Goal: Task Accomplishment & Management: Use online tool/utility

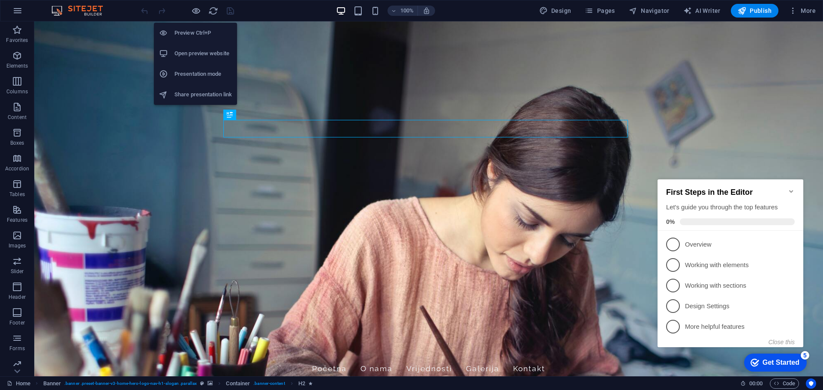
click at [195, 36] on h6 "Preview Ctrl+P" at bounding box center [202, 33] width 57 height 10
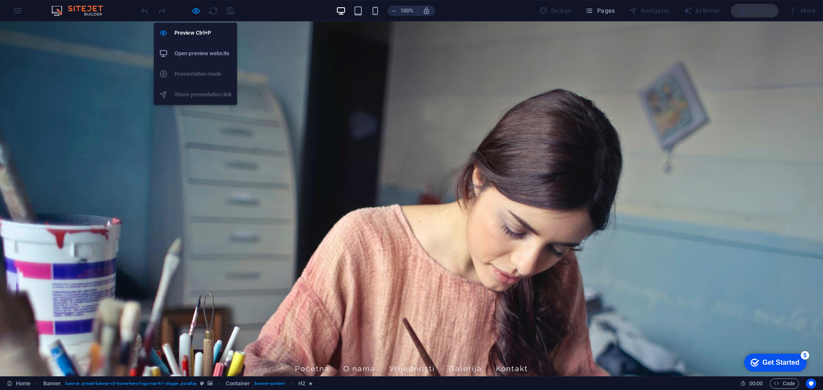
click at [198, 51] on h6 "Open preview website" at bounding box center [202, 53] width 57 height 10
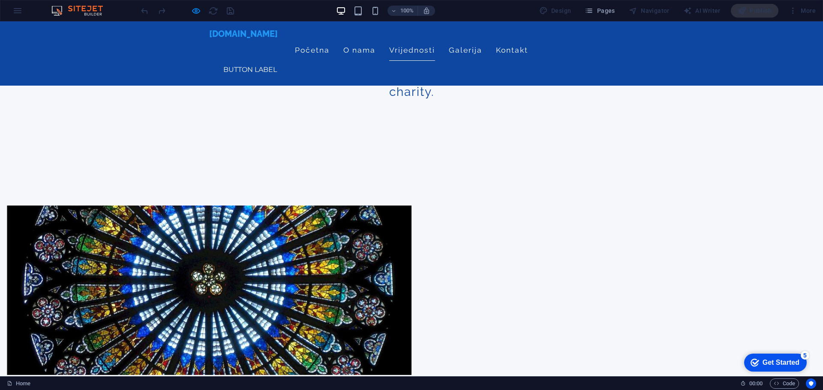
scroll to position [343, 0]
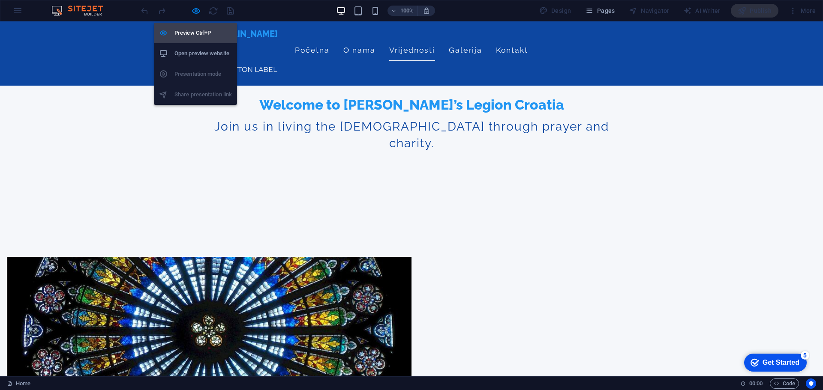
click at [190, 30] on h6 "Preview Ctrl+P" at bounding box center [202, 33] width 57 height 10
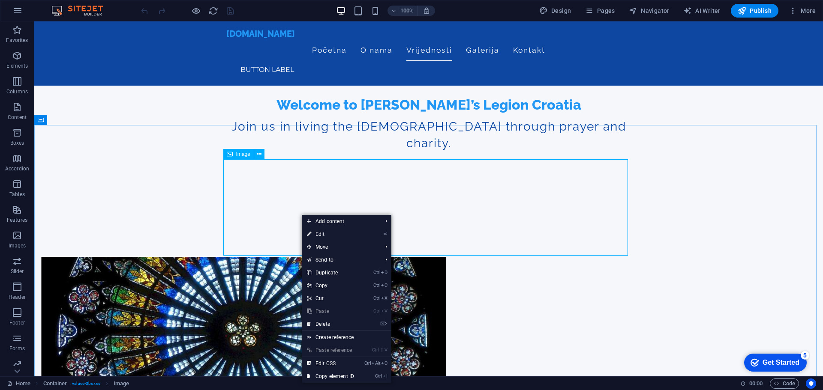
click at [241, 158] on div "Image" at bounding box center [238, 154] width 30 height 10
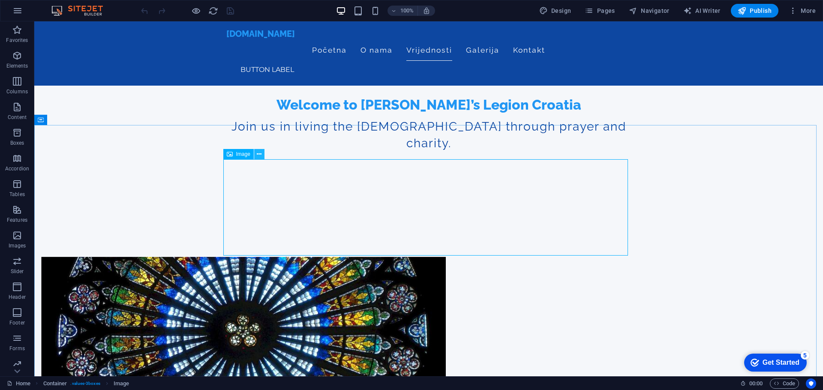
click at [257, 153] on icon at bounding box center [259, 154] width 5 height 9
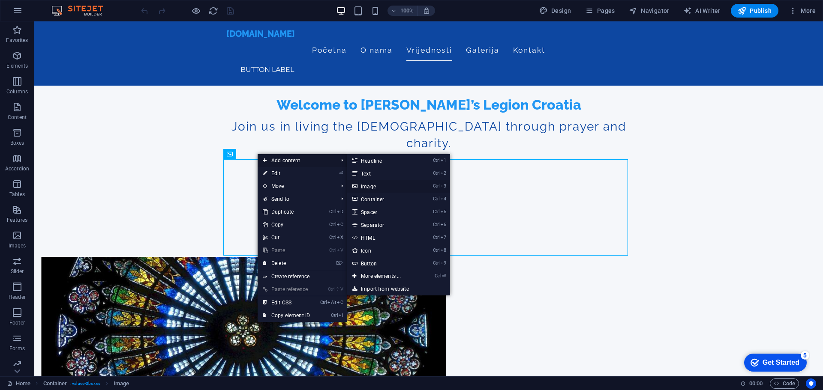
click at [368, 185] on link "Ctrl 3 Image" at bounding box center [382, 186] width 71 height 13
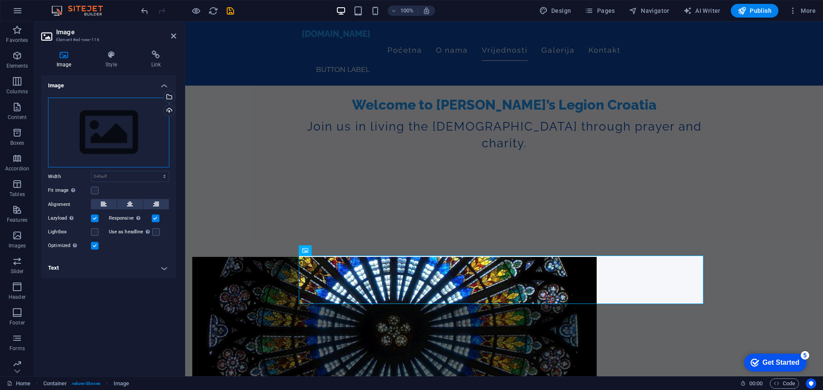
click at [141, 117] on div "Drag files here, click to choose files or select files from Files or our free s…" at bounding box center [108, 133] width 121 height 70
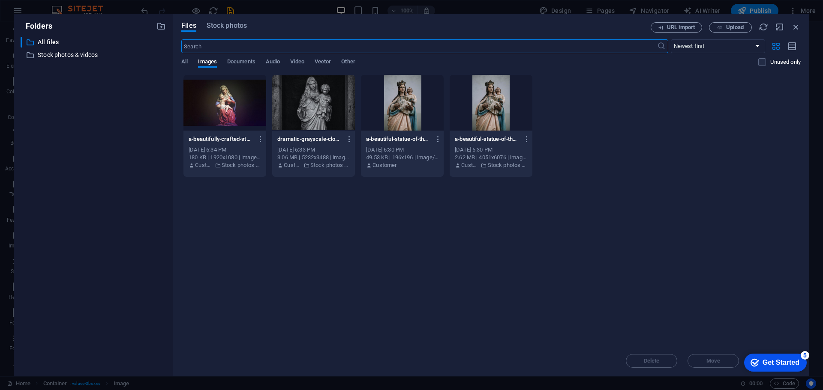
click at [303, 102] on div at bounding box center [313, 103] width 83 height 56
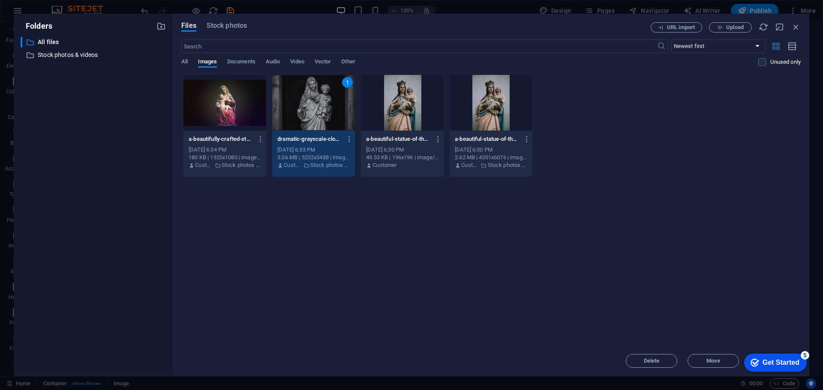
click at [303, 102] on div "1" at bounding box center [313, 103] width 83 height 56
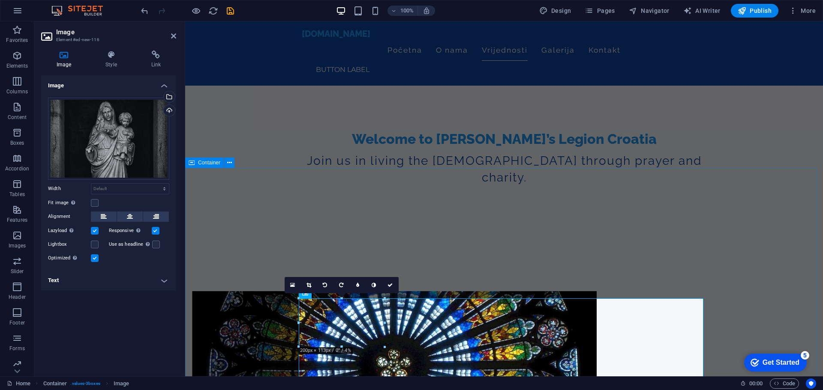
scroll to position [300, 0]
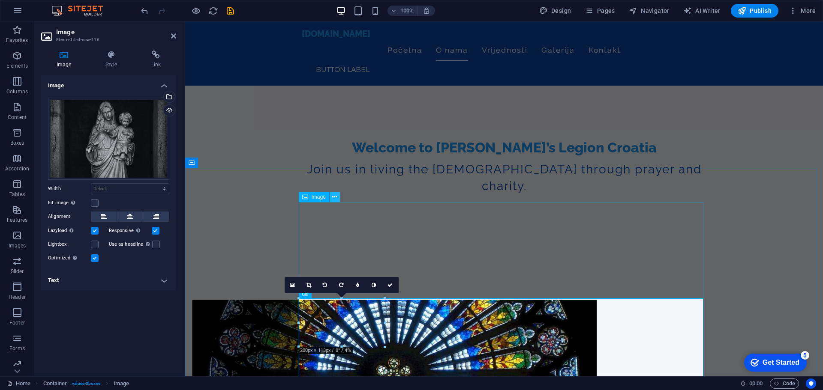
click at [335, 199] on icon at bounding box center [334, 197] width 5 height 9
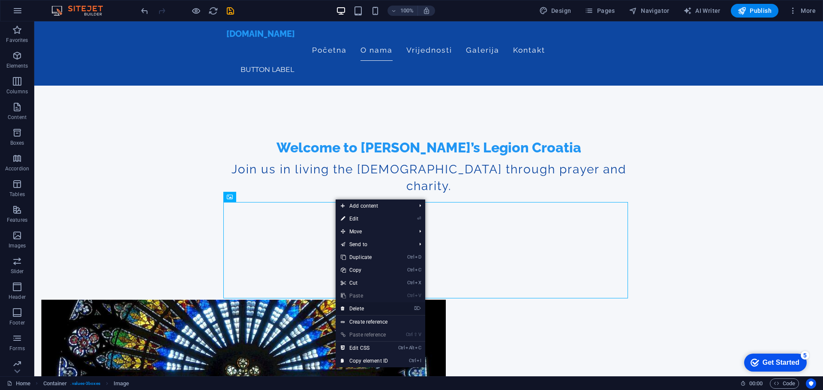
click at [357, 310] on link "⌦ Delete" at bounding box center [364, 309] width 57 height 13
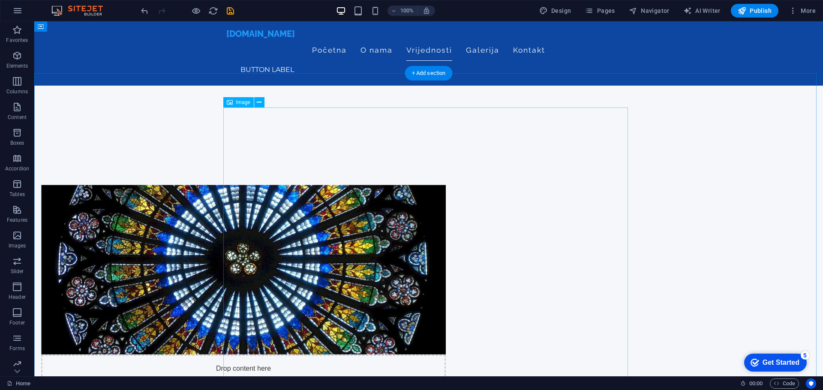
scroll to position [343, 0]
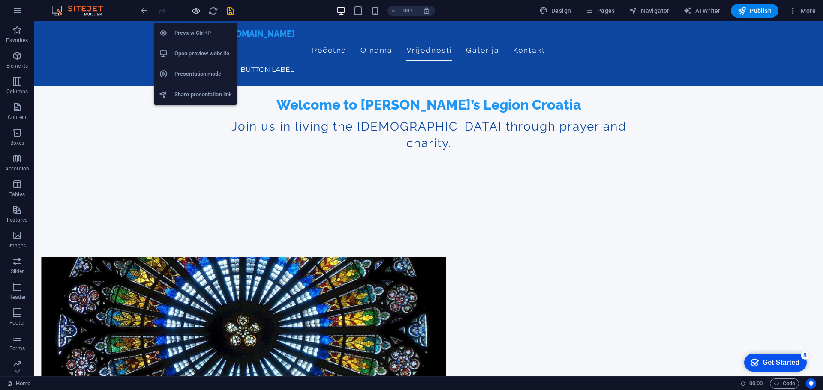
click at [195, 11] on icon "button" at bounding box center [196, 11] width 10 height 10
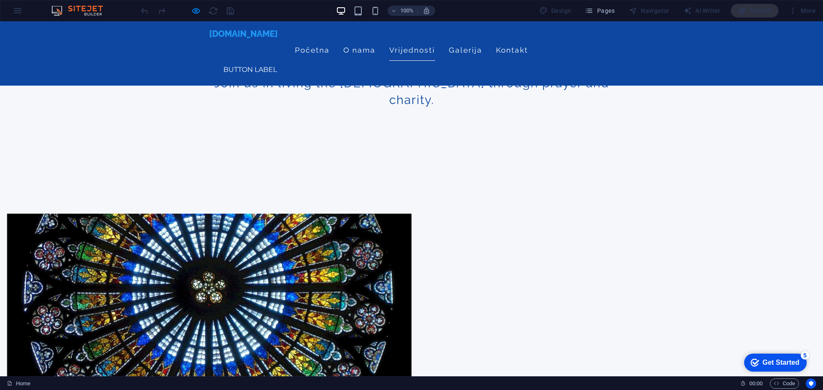
scroll to position [386, 0]
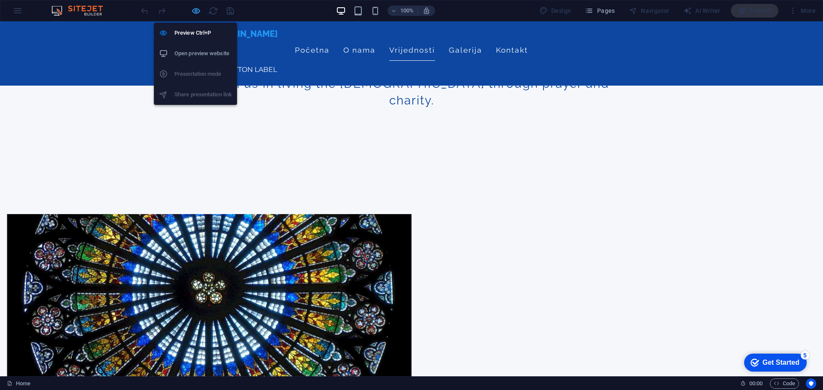
click at [198, 13] on icon "button" at bounding box center [196, 11] width 10 height 10
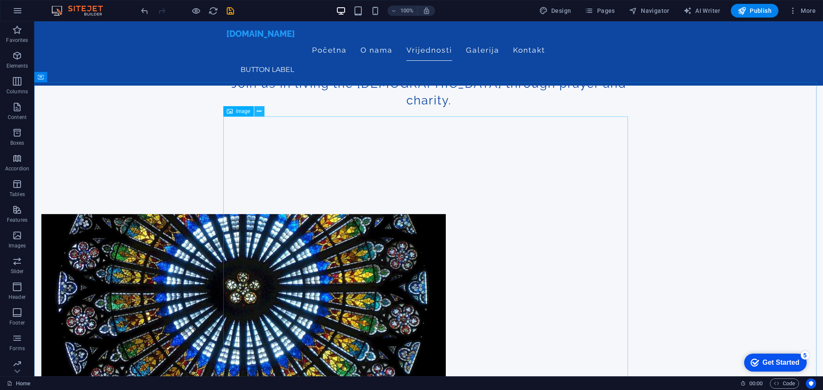
click at [258, 111] on icon at bounding box center [259, 111] width 5 height 9
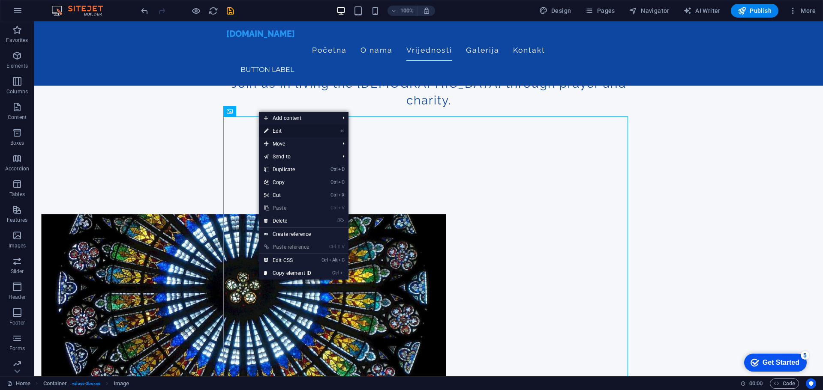
click at [283, 132] on link "⏎ Edit" at bounding box center [287, 131] width 57 height 13
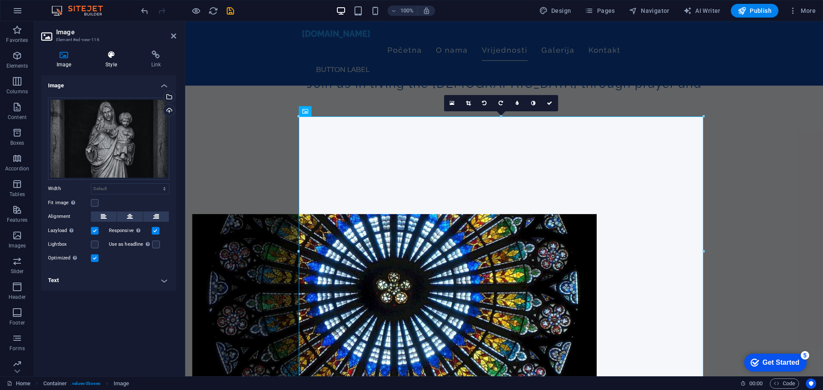
click at [116, 60] on h4 "Style" at bounding box center [112, 60] width 45 height 18
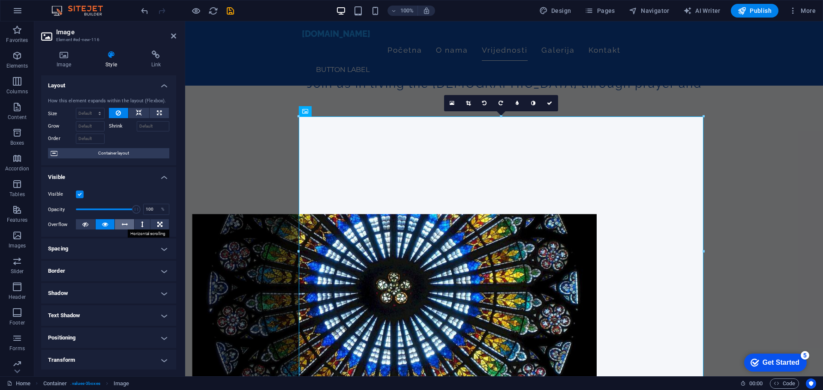
click at [126, 222] on icon at bounding box center [125, 224] width 6 height 10
click at [138, 222] on button at bounding box center [143, 224] width 16 height 10
click at [145, 116] on button at bounding box center [139, 113] width 21 height 10
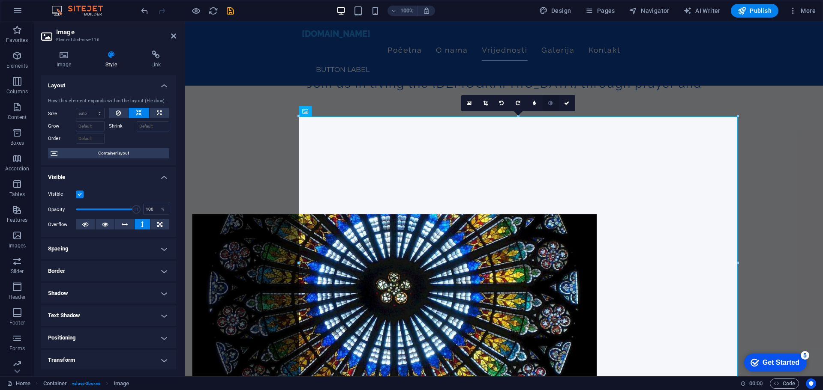
click at [550, 103] on icon at bounding box center [550, 103] width 4 height 5
click at [336, 111] on icon at bounding box center [334, 111] width 5 height 9
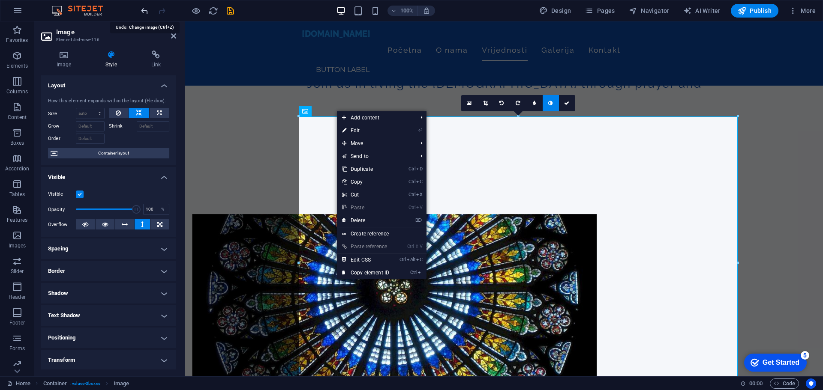
click at [144, 11] on icon "undo" at bounding box center [145, 11] width 10 height 10
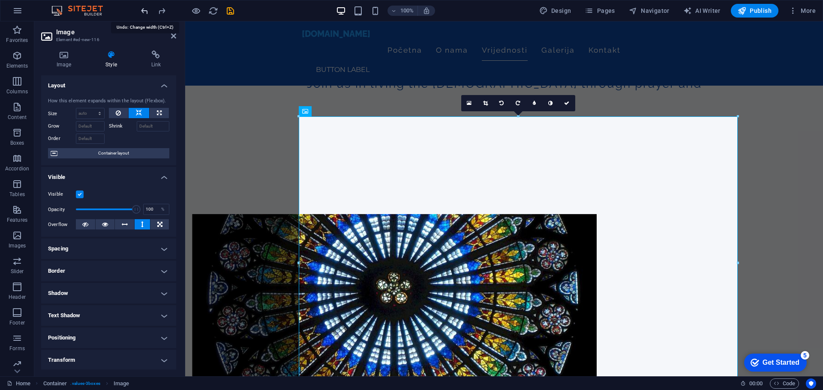
click at [144, 11] on icon "undo" at bounding box center [145, 11] width 10 height 10
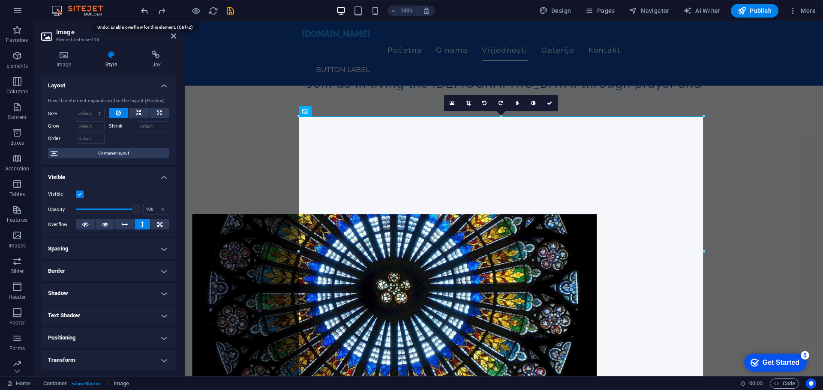
click at [144, 11] on icon "undo" at bounding box center [145, 11] width 10 height 10
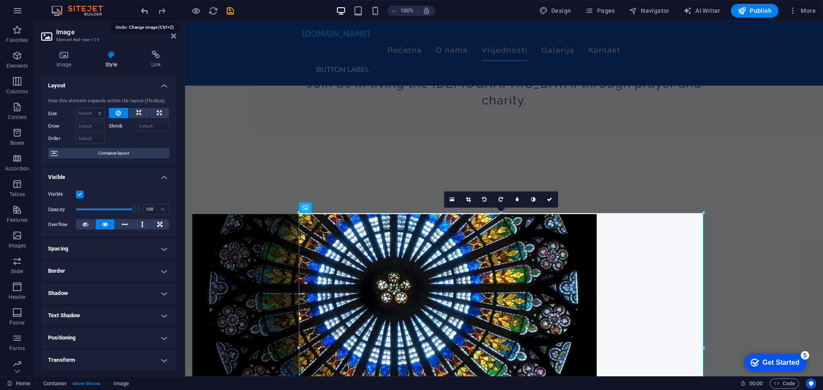
click at [144, 11] on icon "undo" at bounding box center [145, 11] width 10 height 10
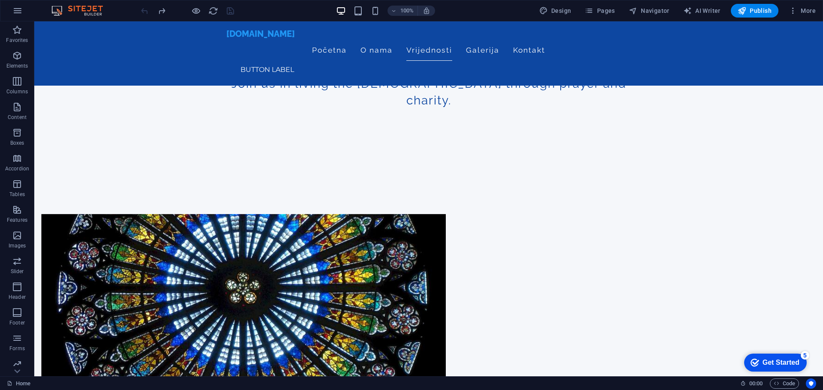
click at [144, 11] on div at bounding box center [187, 11] width 96 height 14
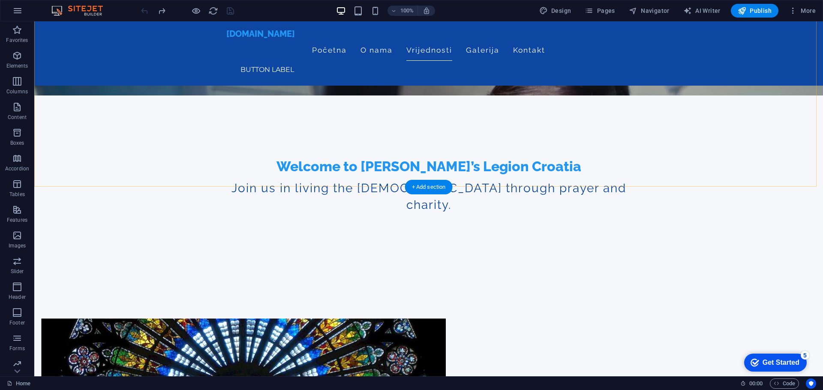
scroll to position [343, 0]
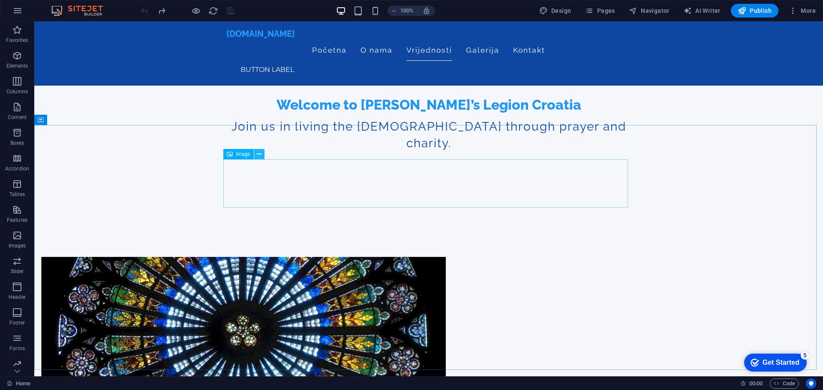
click at [260, 156] on icon at bounding box center [259, 154] width 5 height 9
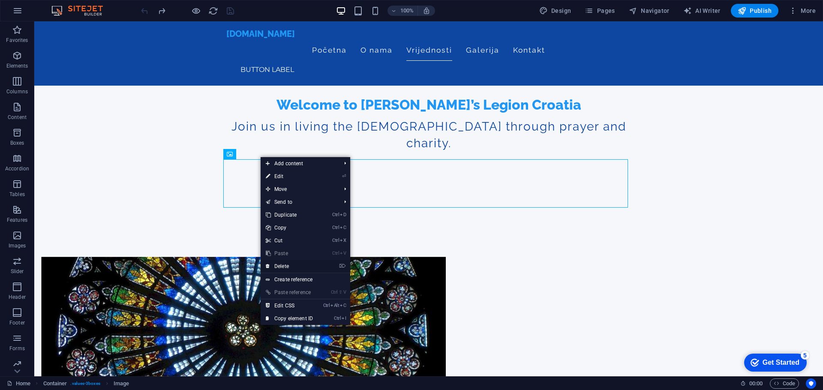
click at [286, 270] on link "⌦ Delete" at bounding box center [289, 266] width 57 height 13
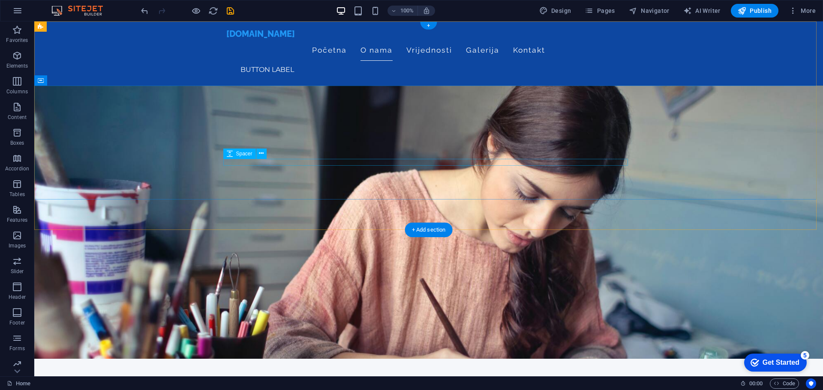
scroll to position [0, 0]
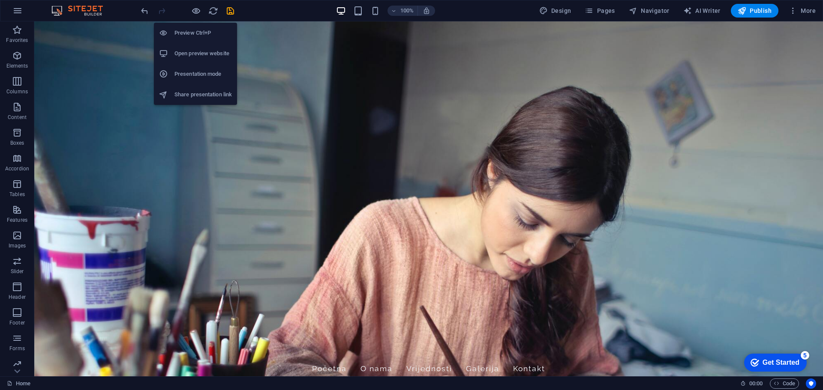
click at [190, 29] on h6 "Preview Ctrl+P" at bounding box center [202, 33] width 57 height 10
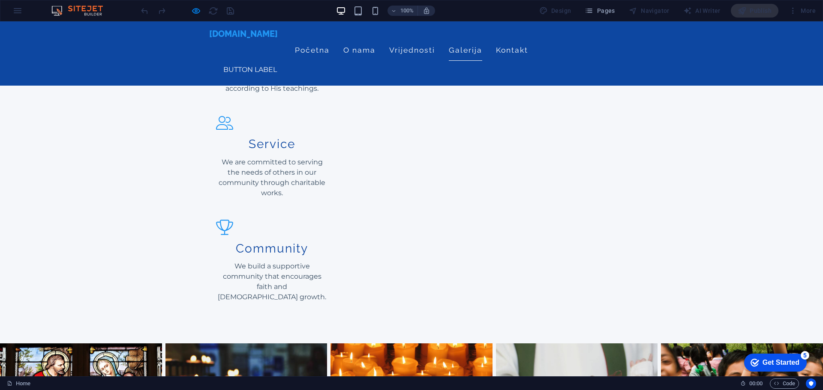
scroll to position [1072, 0]
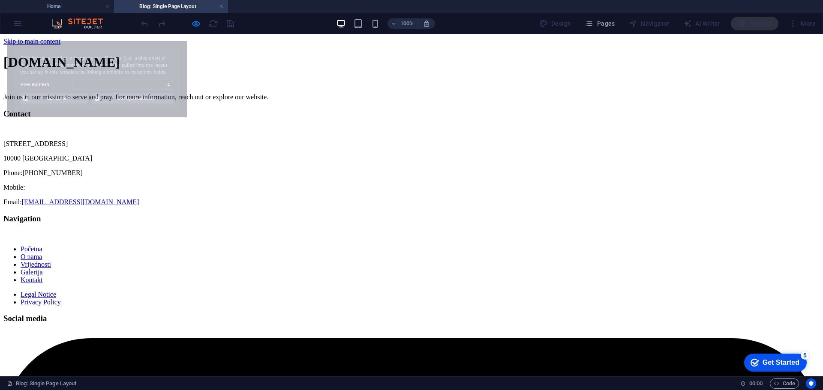
scroll to position [0, 0]
select select "68ad77ec6344372ef20a3444"
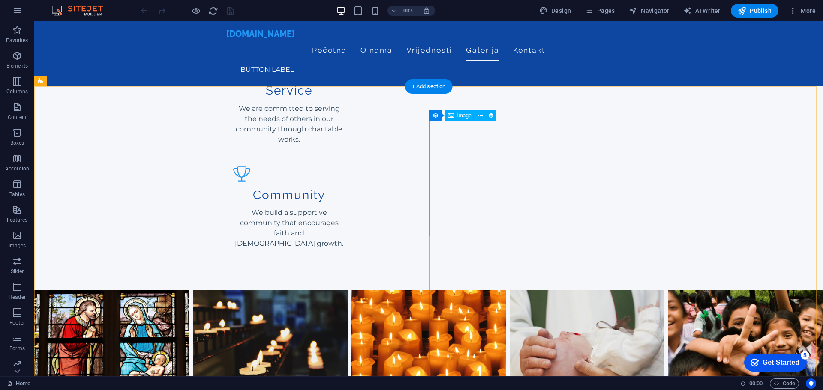
scroll to position [1200, 0]
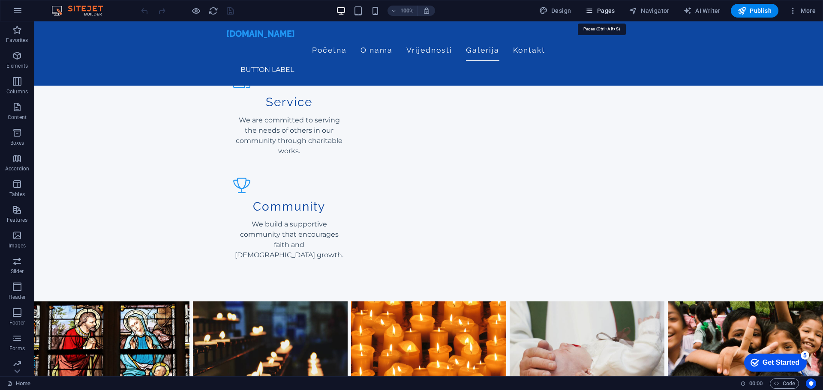
click at [607, 14] on span "Pages" at bounding box center [600, 10] width 30 height 9
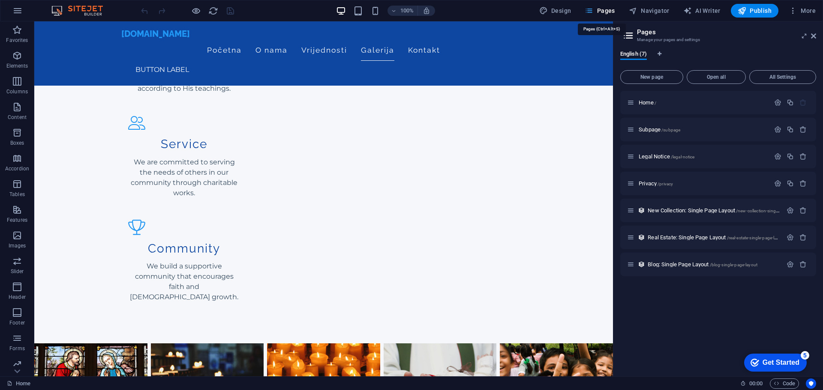
click at [607, 14] on span "Pages" at bounding box center [600, 10] width 30 height 9
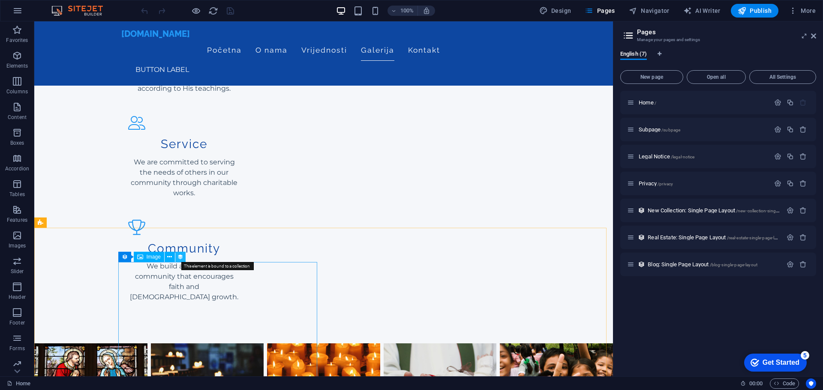
click at [177, 258] on button at bounding box center [180, 257] width 10 height 10
select select "px"
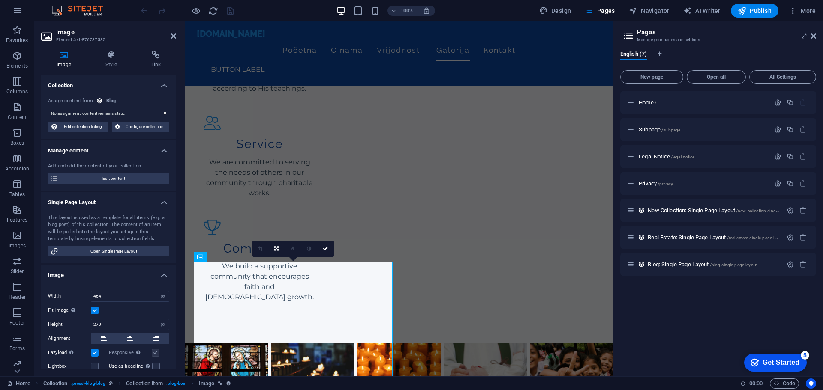
scroll to position [1128, 0]
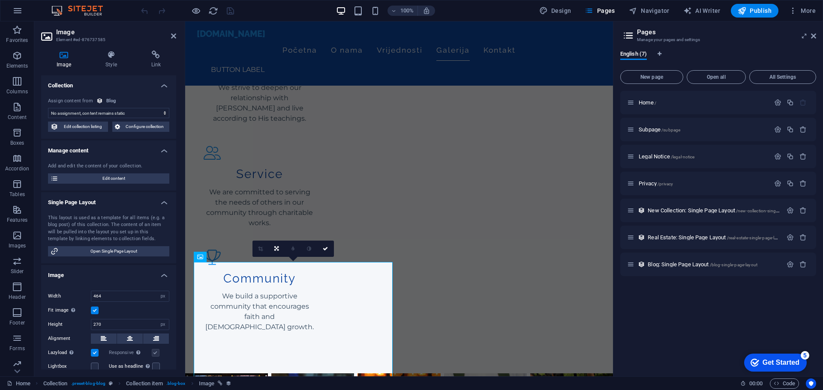
select select "image"
click at [275, 249] on icon at bounding box center [276, 248] width 4 height 5
click at [322, 253] on link at bounding box center [326, 249] width 16 height 16
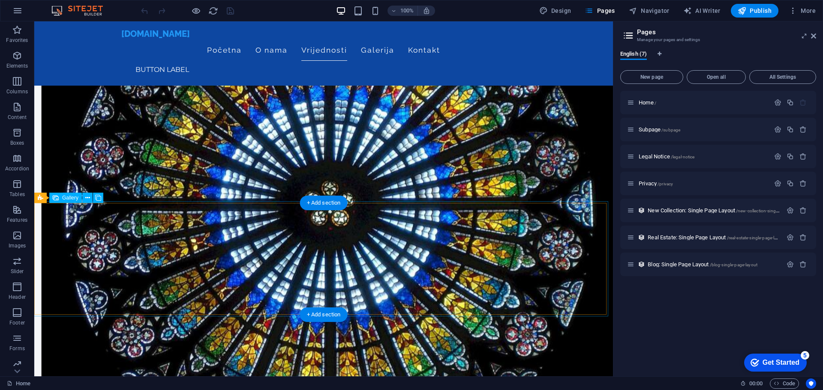
scroll to position [344, 0]
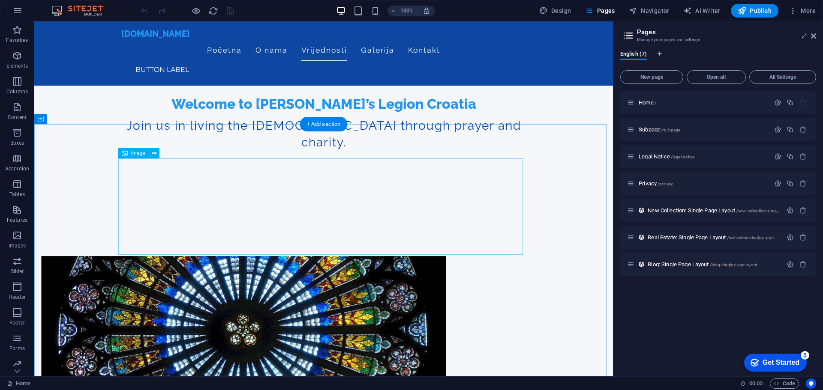
click at [137, 156] on span "Image" at bounding box center [138, 153] width 14 height 5
click at [155, 153] on icon at bounding box center [154, 153] width 5 height 9
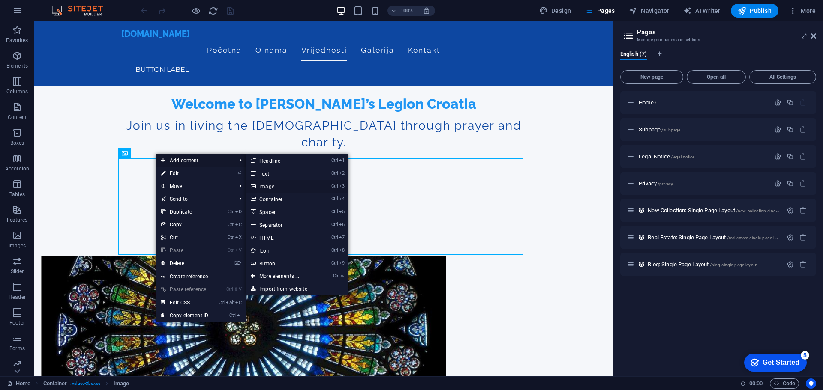
click at [265, 184] on link "Ctrl 3 Image" at bounding box center [281, 186] width 71 height 13
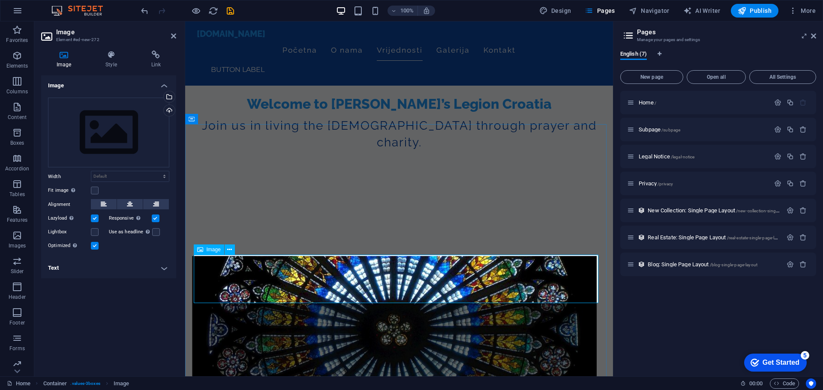
click at [229, 248] on icon at bounding box center [229, 250] width 5 height 9
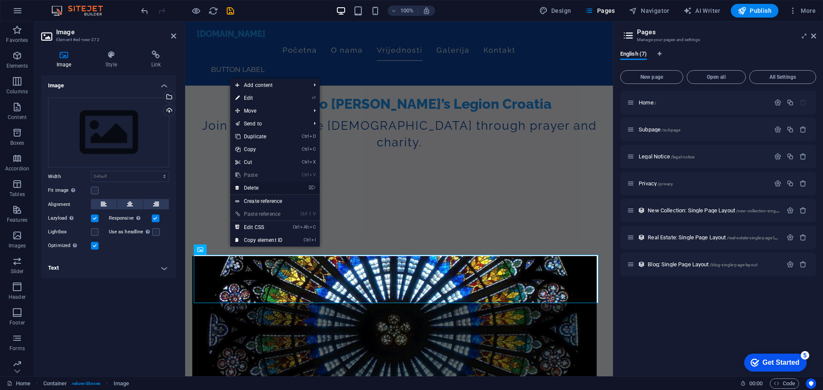
click at [249, 190] on link "⌦ Delete" at bounding box center [258, 188] width 57 height 13
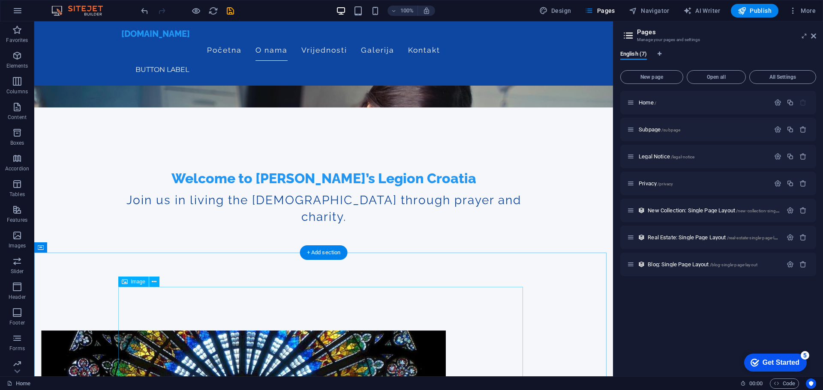
scroll to position [301, 0]
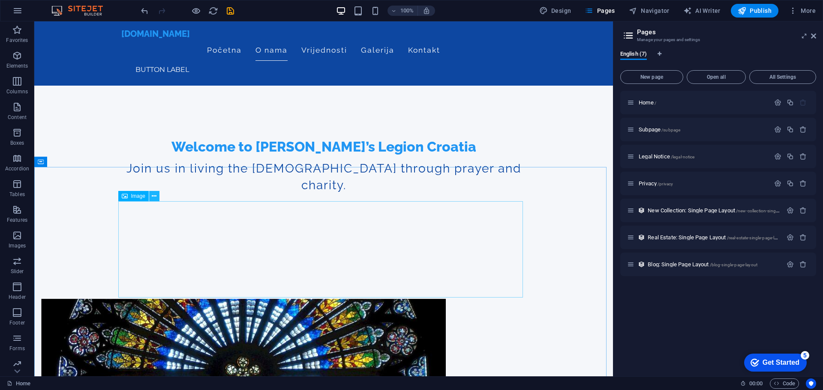
click at [155, 196] on icon at bounding box center [154, 196] width 5 height 9
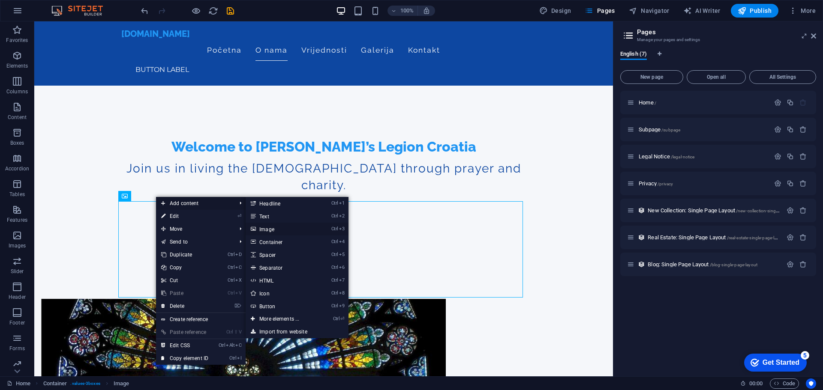
click at [263, 226] on link "Ctrl 3 Image" at bounding box center [281, 229] width 71 height 13
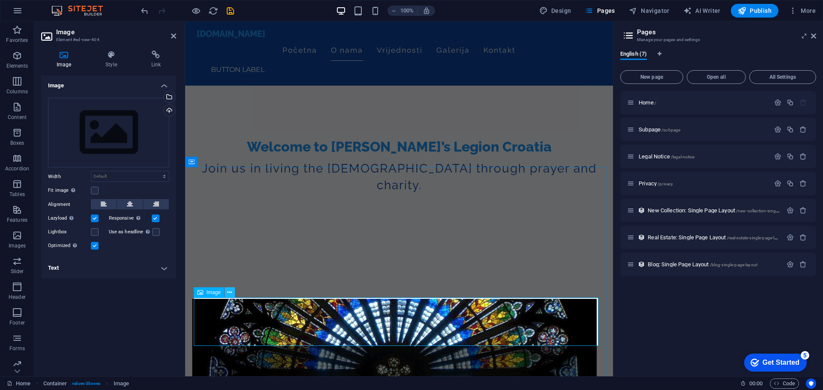
click at [231, 289] on icon at bounding box center [229, 292] width 5 height 9
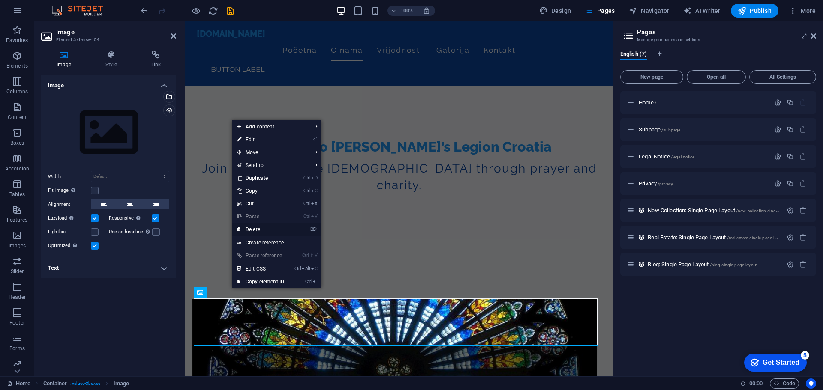
click at [250, 230] on link "⌦ Delete" at bounding box center [260, 229] width 57 height 13
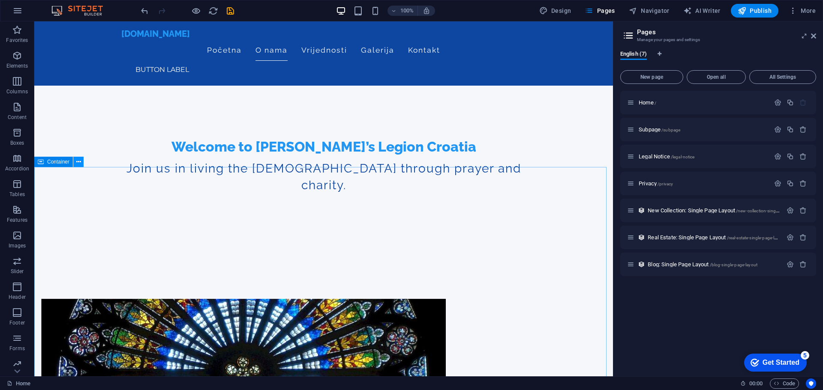
click at [77, 161] on icon at bounding box center [78, 162] width 5 height 9
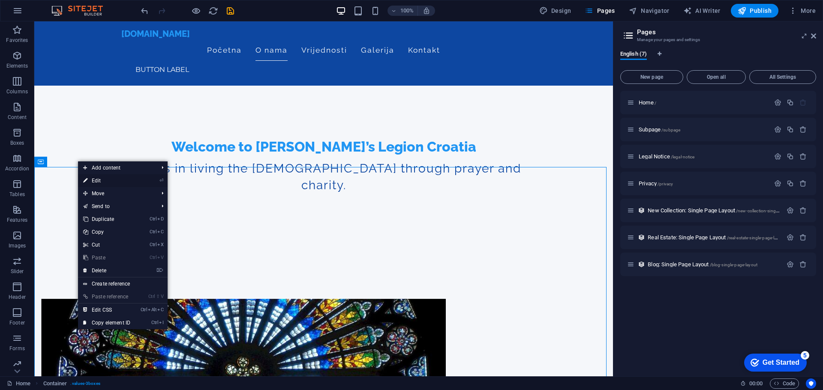
click at [116, 180] on link "⏎ Edit" at bounding box center [106, 180] width 57 height 13
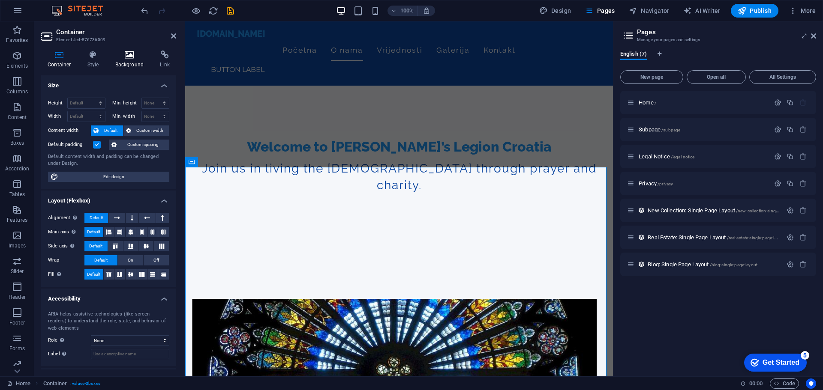
click at [129, 63] on h4 "Background" at bounding box center [131, 60] width 45 height 18
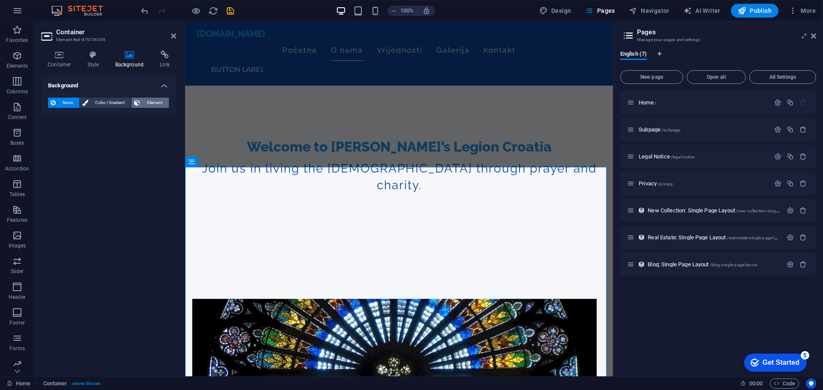
click at [139, 104] on icon at bounding box center [137, 103] width 6 height 10
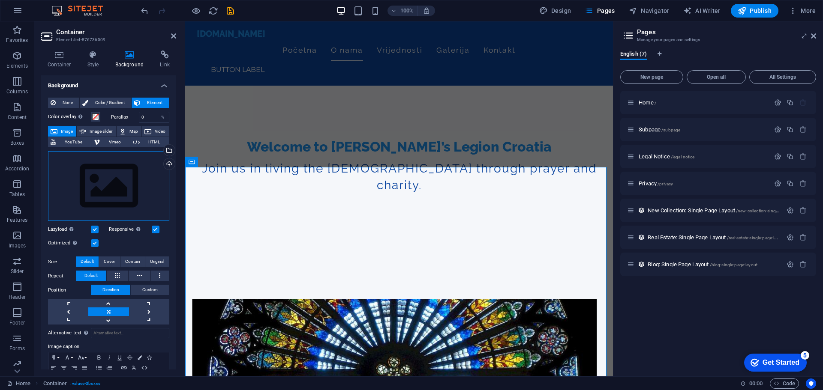
click at [106, 198] on div "Drag files here, click to choose files or select files from Files or our free s…" at bounding box center [108, 186] width 121 height 70
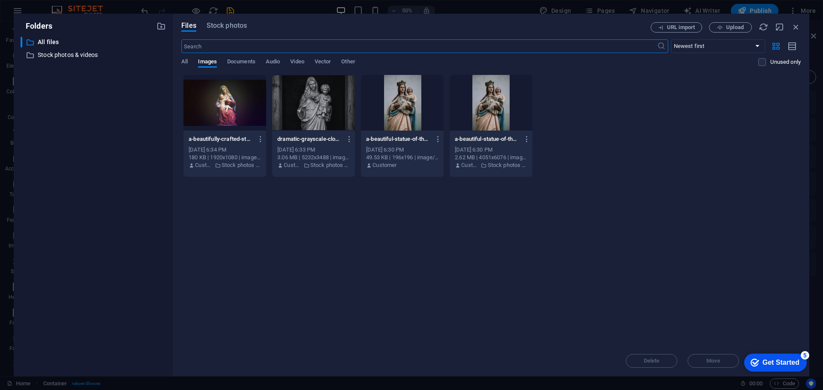
click at [298, 102] on div at bounding box center [313, 103] width 83 height 56
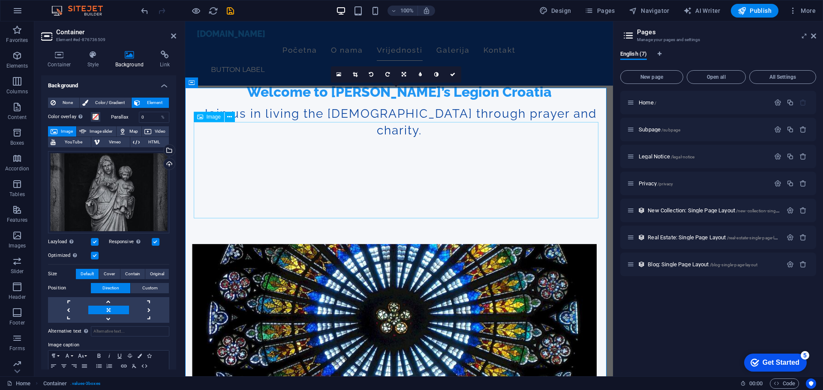
scroll to position [344, 0]
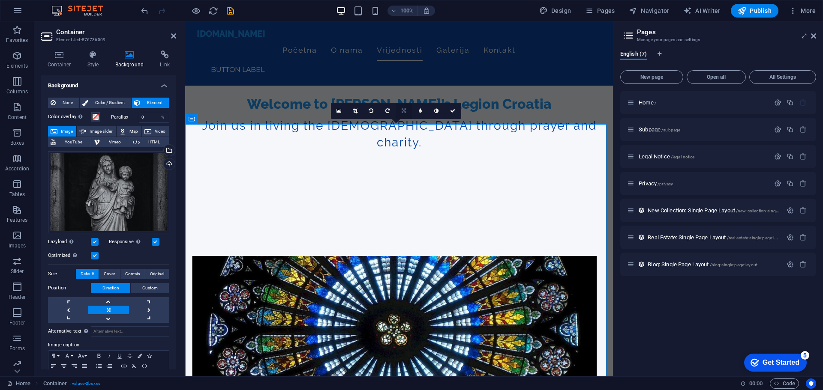
click at [405, 116] on link at bounding box center [404, 111] width 16 height 16
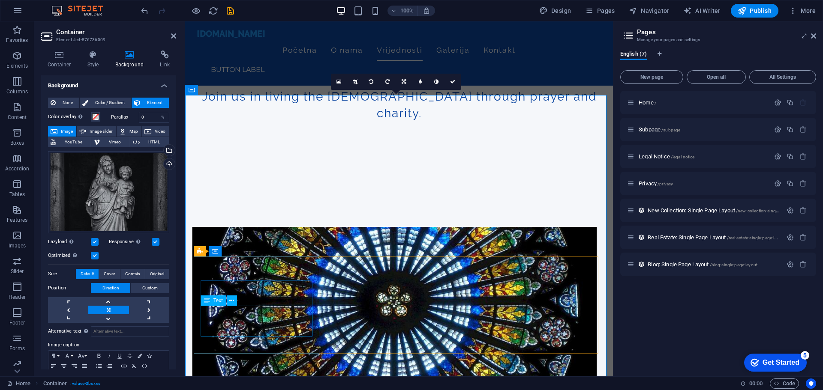
scroll to position [387, 0]
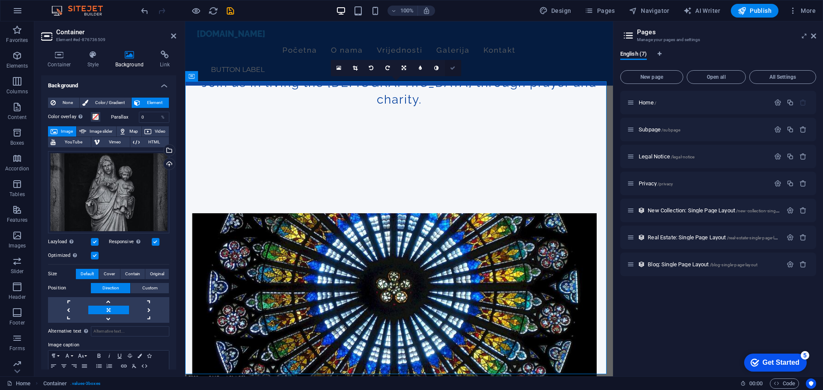
click at [458, 69] on link at bounding box center [453, 68] width 16 height 16
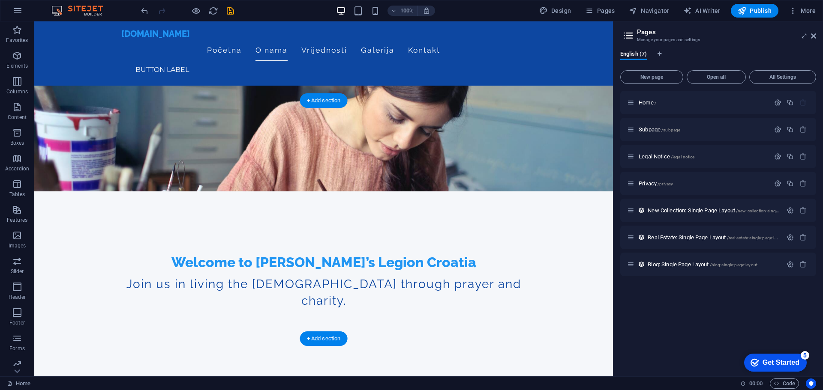
scroll to position [257, 0]
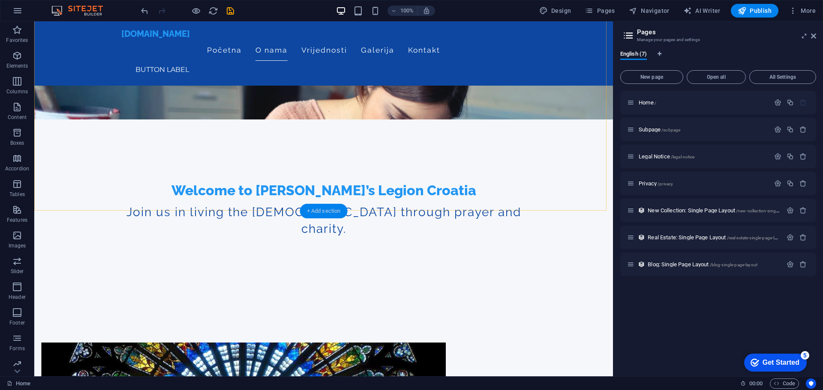
click at [339, 211] on div "+ Add section" at bounding box center [324, 211] width 48 height 15
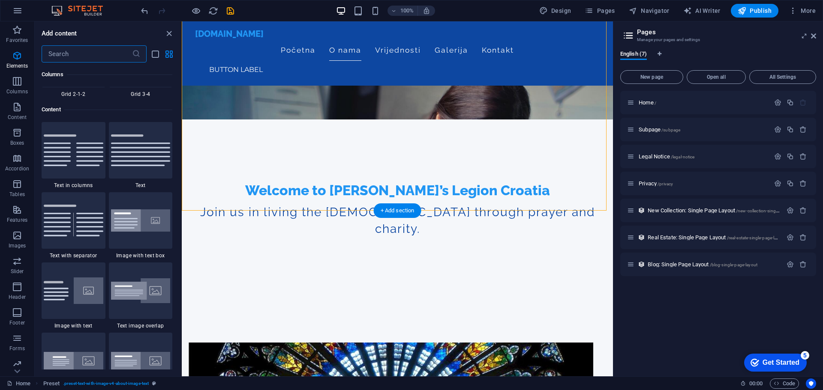
scroll to position [1500, 0]
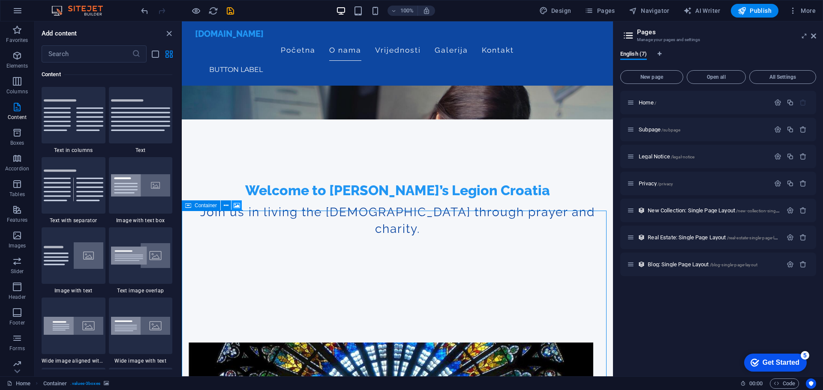
click at [235, 205] on icon at bounding box center [237, 205] width 6 height 9
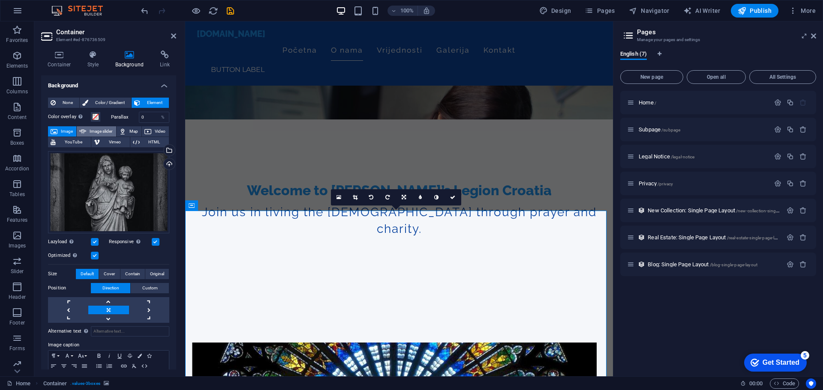
click at [98, 130] on span "Image slider" at bounding box center [101, 131] width 24 height 10
select select "ms"
select select "s"
select select "progressive"
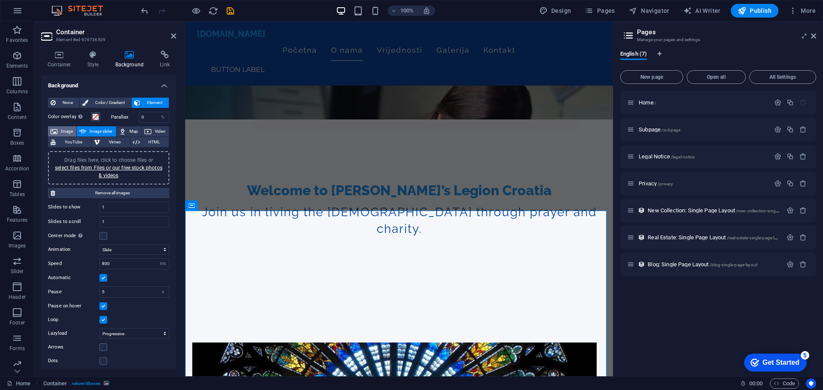
click at [70, 129] on span "Image" at bounding box center [67, 131] width 14 height 10
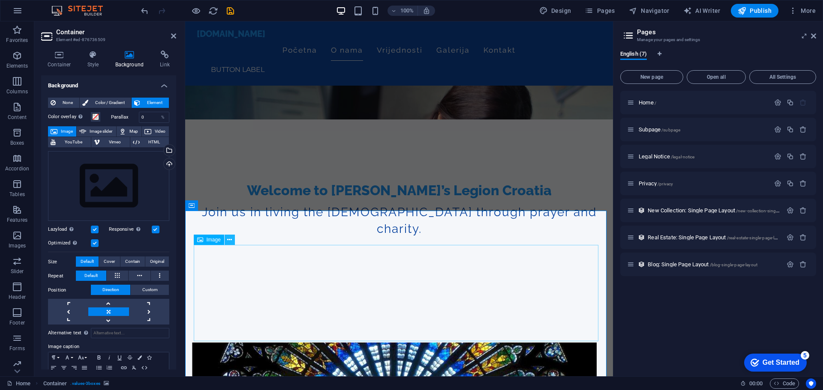
click at [233, 241] on button at bounding box center [230, 240] width 10 height 10
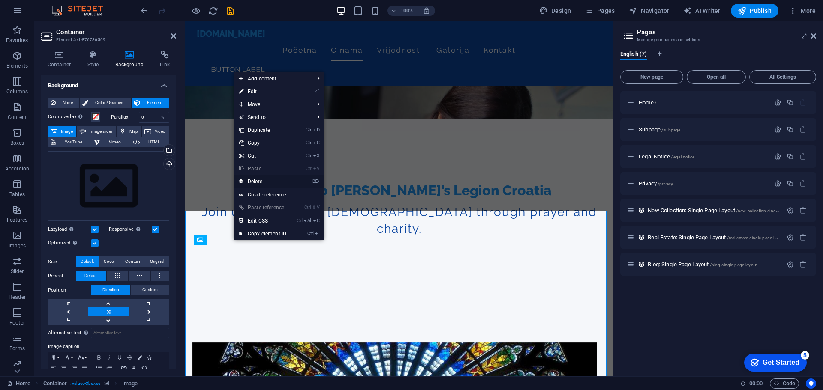
click at [256, 183] on link "⌦ Delete" at bounding box center [262, 181] width 57 height 13
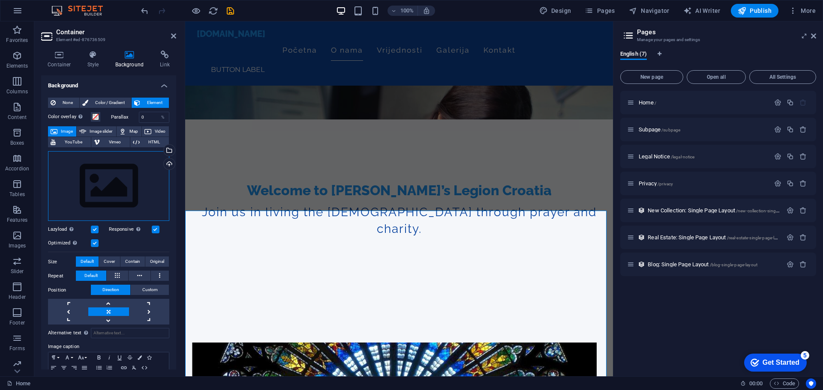
click at [95, 182] on div "Drag files here, click to choose files or select files from Files or our free s…" at bounding box center [108, 186] width 121 height 70
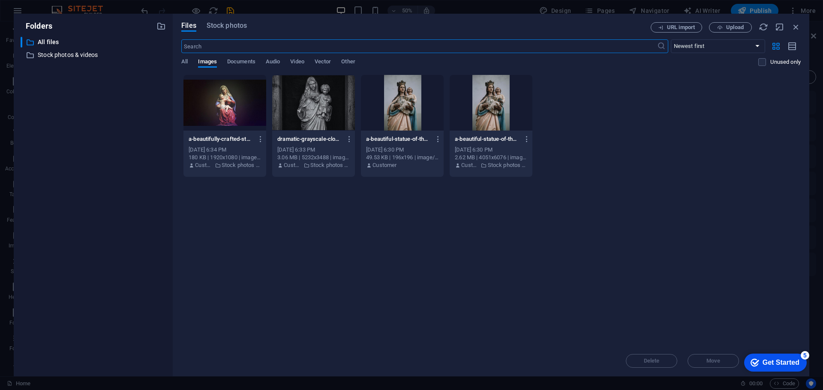
click at [297, 102] on div at bounding box center [313, 103] width 83 height 56
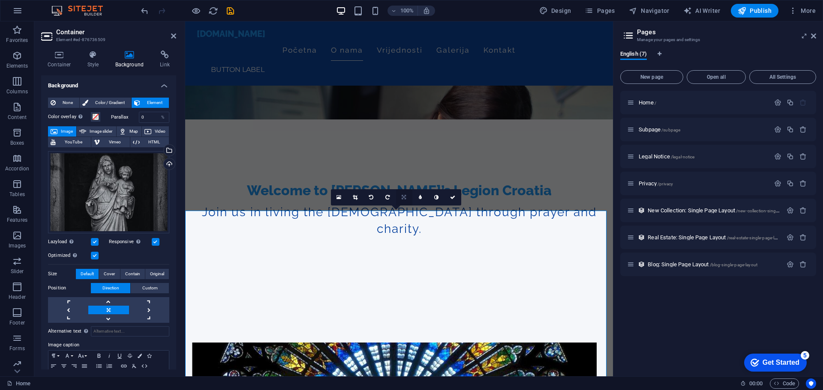
click at [402, 195] on link at bounding box center [404, 197] width 16 height 16
click at [404, 214] on icon at bounding box center [403, 213] width 5 height 5
click at [402, 196] on icon at bounding box center [403, 197] width 5 height 5
click at [403, 183] on icon at bounding box center [403, 181] width 5 height 5
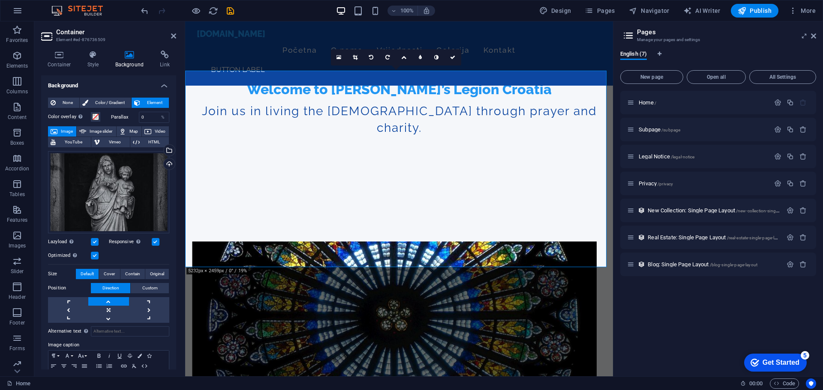
scroll to position [343, 0]
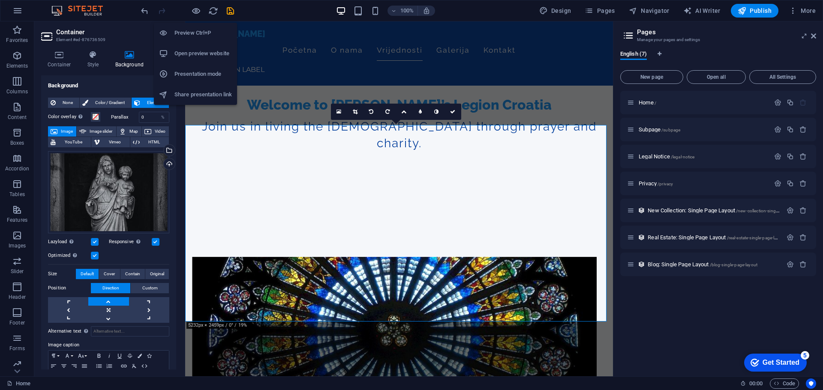
click at [181, 38] on h6 "Preview Ctrl+P" at bounding box center [202, 33] width 57 height 10
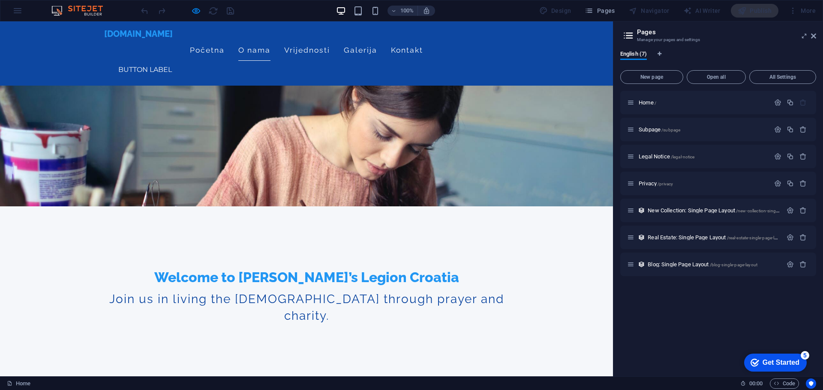
scroll to position [300, 0]
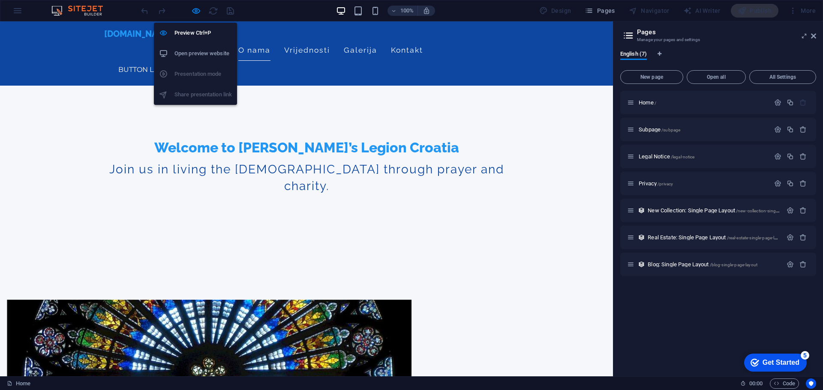
click at [190, 57] on h6 "Open preview website" at bounding box center [202, 53] width 57 height 10
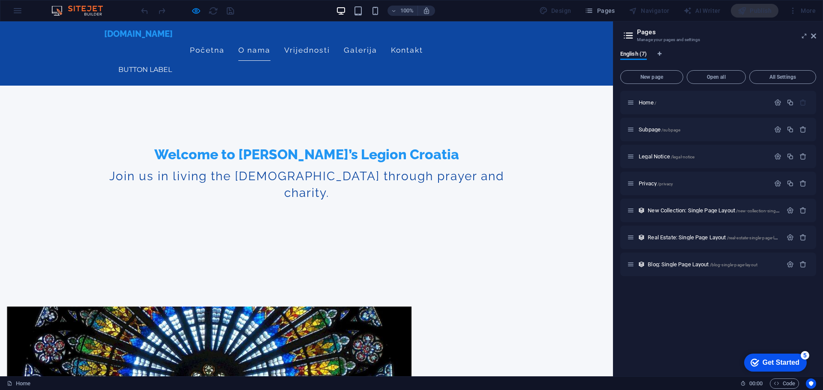
scroll to position [214, 0]
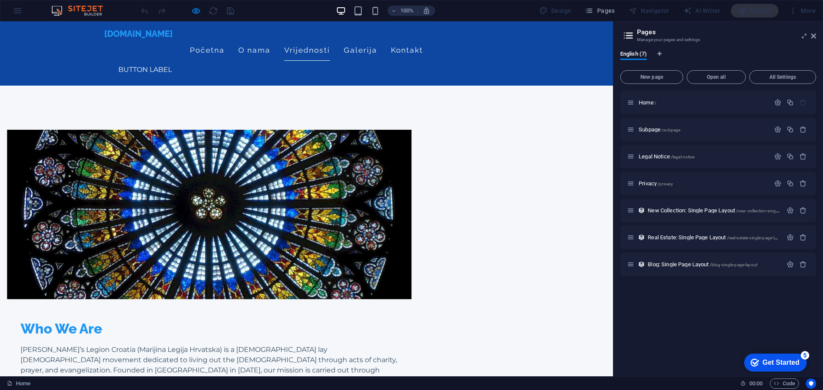
scroll to position [471, 0]
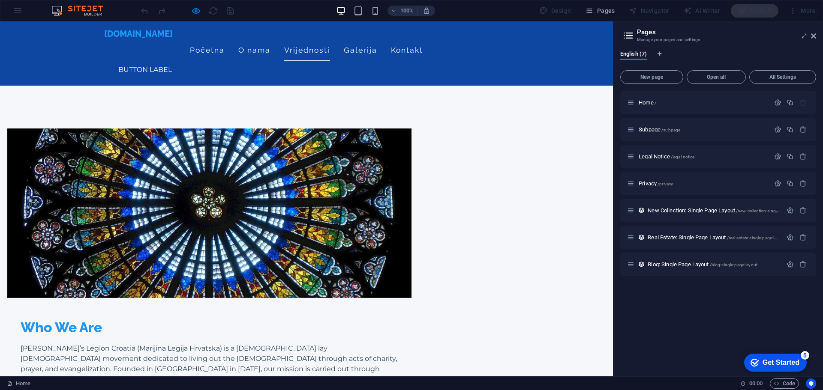
click at [147, 12] on div at bounding box center [187, 11] width 96 height 14
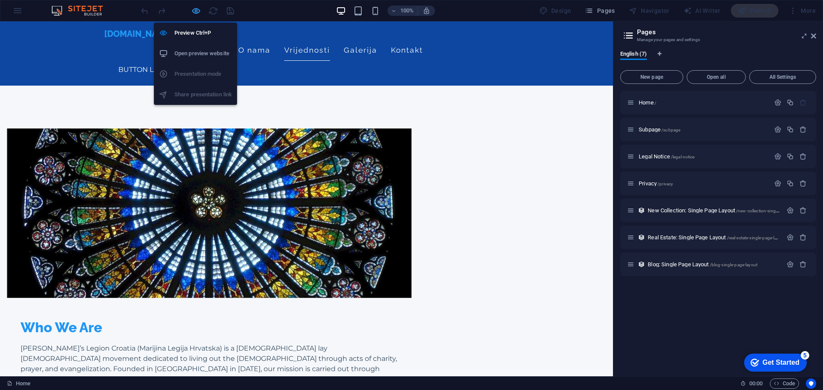
click at [192, 11] on icon "button" at bounding box center [196, 11] width 10 height 10
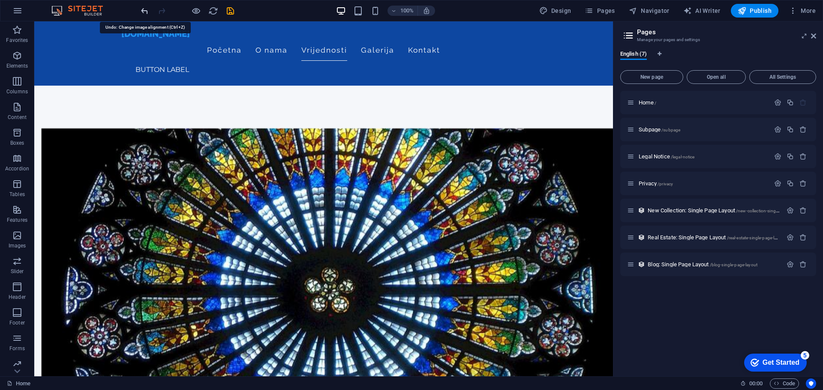
click at [142, 14] on icon "undo" at bounding box center [145, 11] width 10 height 10
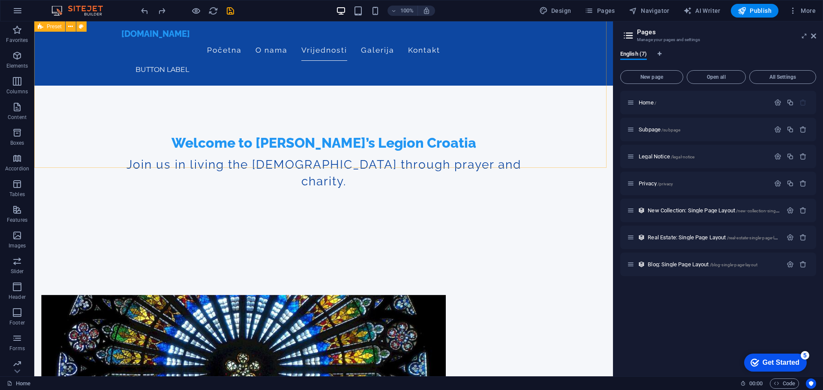
scroll to position [300, 0]
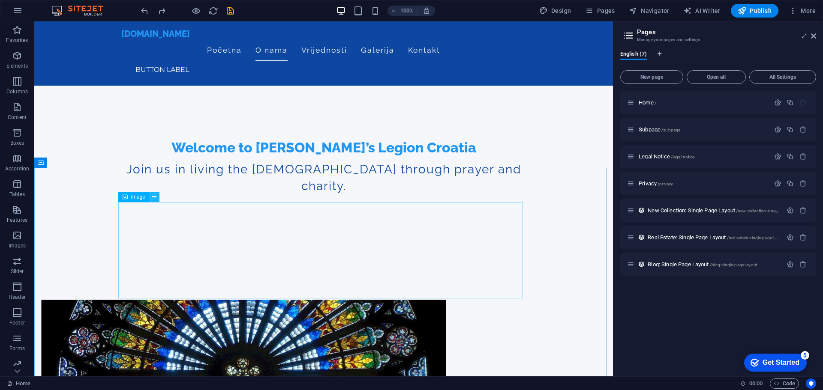
click at [151, 192] on button at bounding box center [154, 197] width 10 height 10
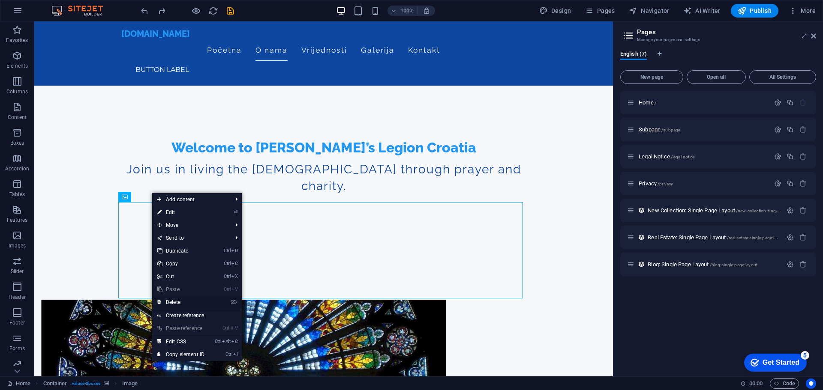
click at [177, 303] on link "⌦ Delete" at bounding box center [180, 302] width 57 height 13
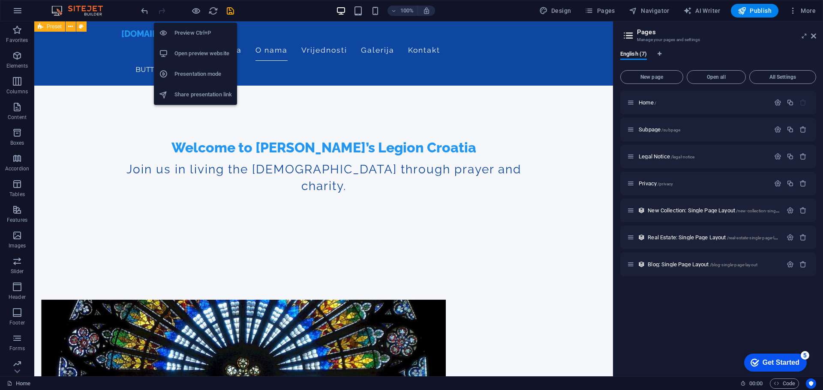
click at [194, 53] on h6 "Open preview website" at bounding box center [202, 53] width 57 height 10
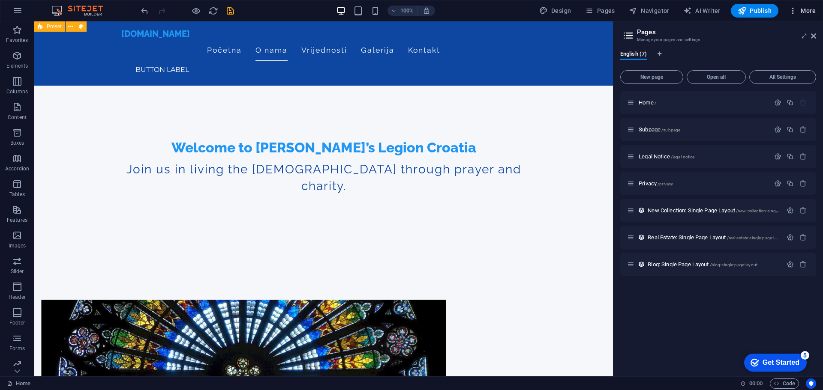
click at [804, 10] on span "More" at bounding box center [802, 10] width 27 height 9
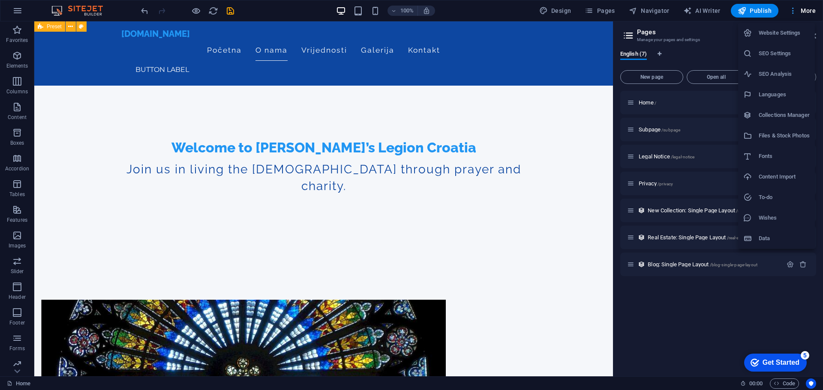
click at [804, 10] on div at bounding box center [411, 195] width 823 height 390
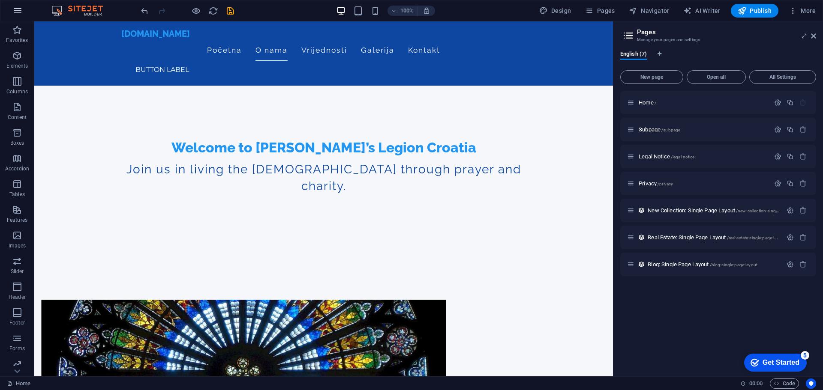
click at [14, 14] on icon "button" at bounding box center [17, 11] width 10 height 10
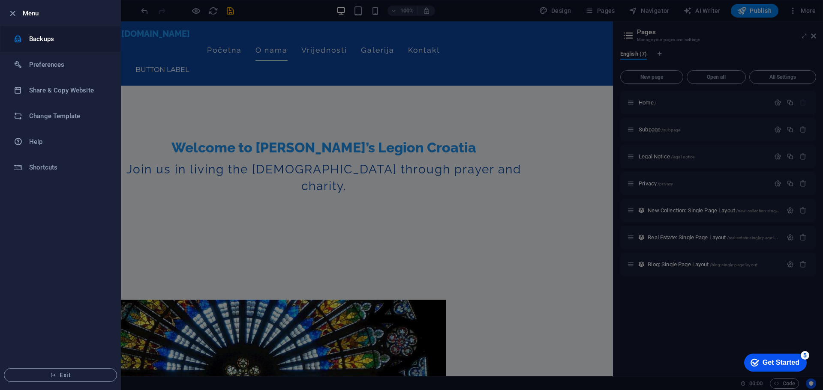
click at [32, 34] on h6 "Backups" at bounding box center [68, 39] width 79 height 10
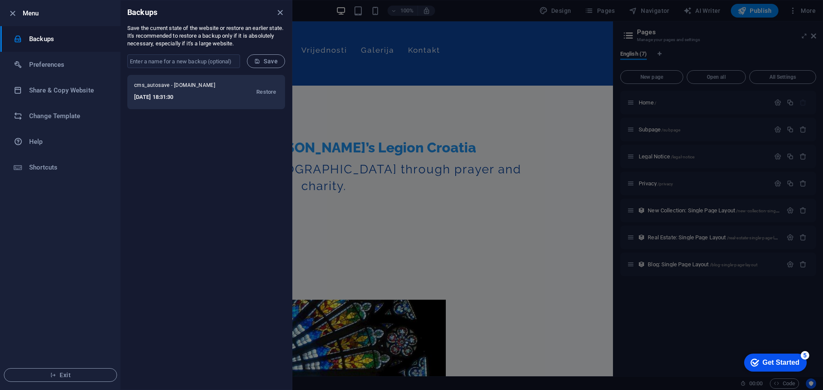
click at [164, 93] on h6 "[DATE] 18:31:30" at bounding box center [180, 97] width 92 height 10
click at [269, 91] on span "Restore" at bounding box center [266, 92] width 20 height 10
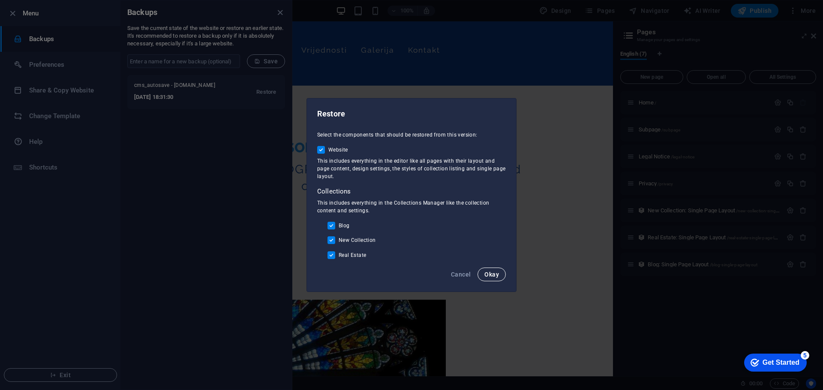
click at [489, 272] on span "Okay" at bounding box center [491, 274] width 15 height 7
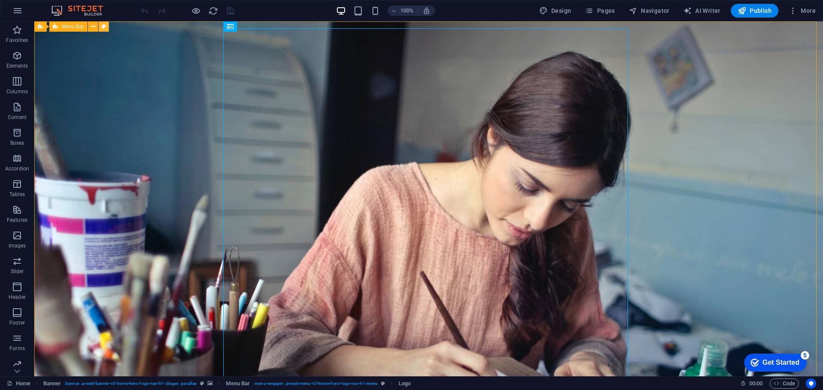
click at [102, 25] on icon at bounding box center [104, 26] width 5 height 9
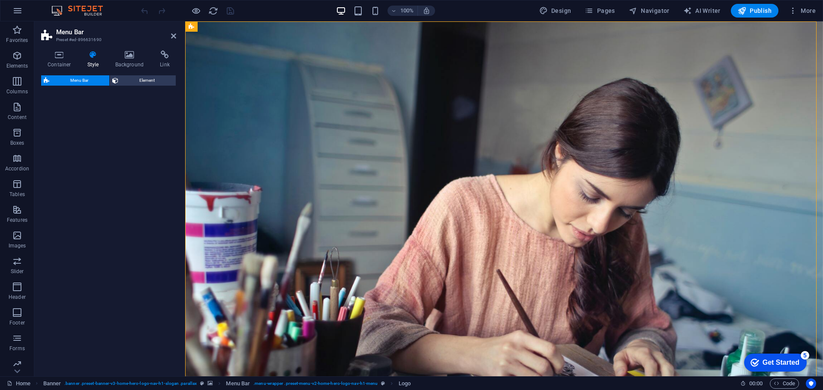
select select "rem"
select select "preset-menu-v2-home-hero-logo-nav-h1-menu"
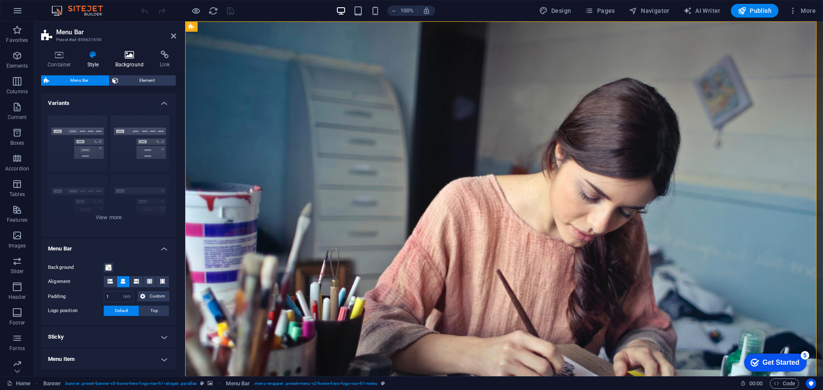
click at [126, 57] on icon at bounding box center [130, 55] width 42 height 9
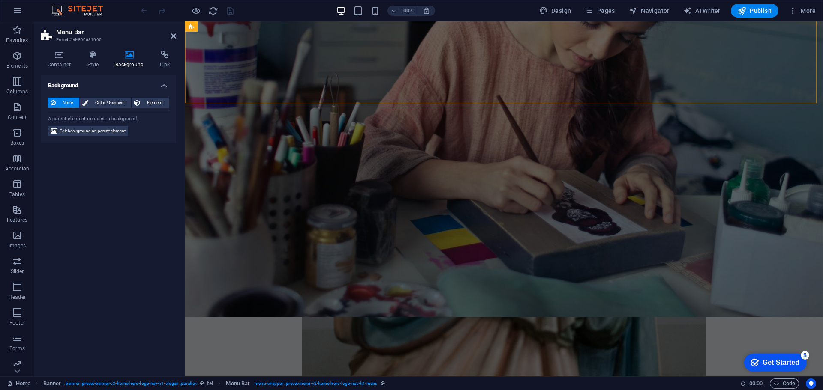
scroll to position [771, 0]
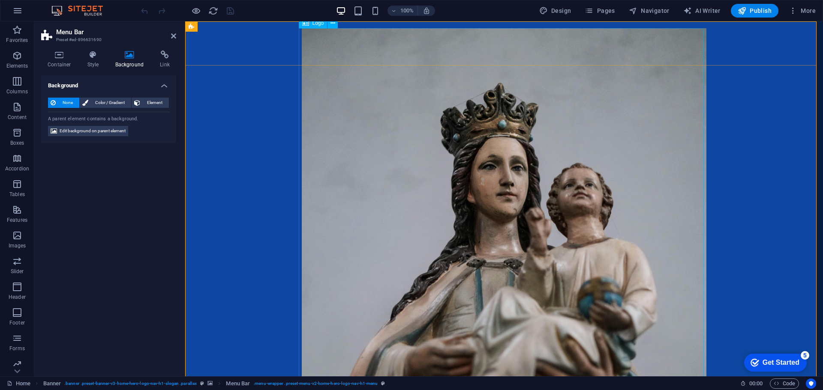
click at [363, 209] on div at bounding box center [504, 331] width 405 height 607
click at [333, 24] on icon at bounding box center [332, 23] width 5 height 9
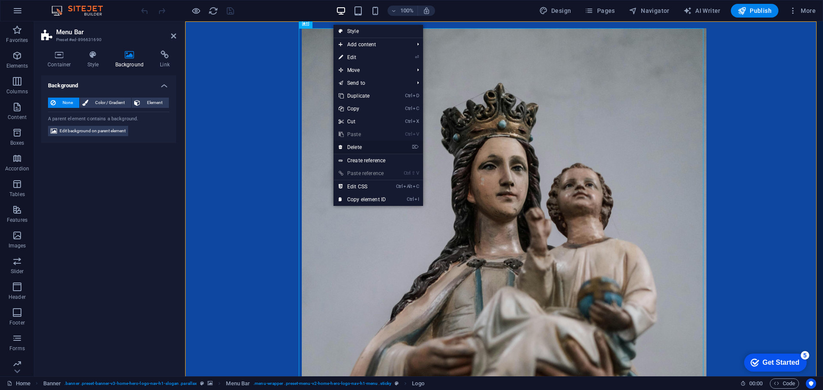
click at [355, 145] on link "⌦ Delete" at bounding box center [361, 147] width 57 height 13
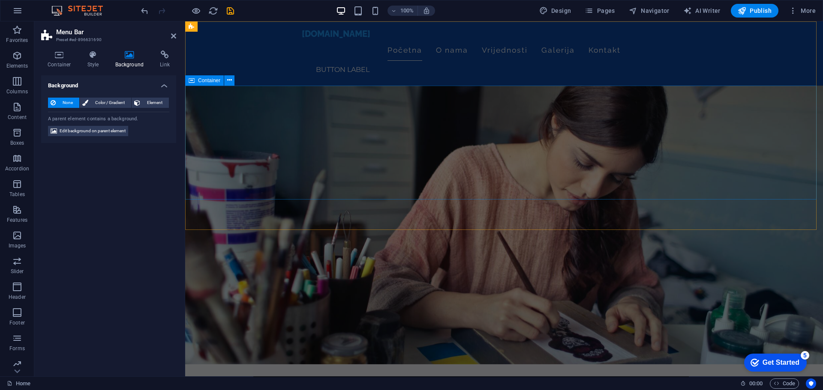
scroll to position [0, 0]
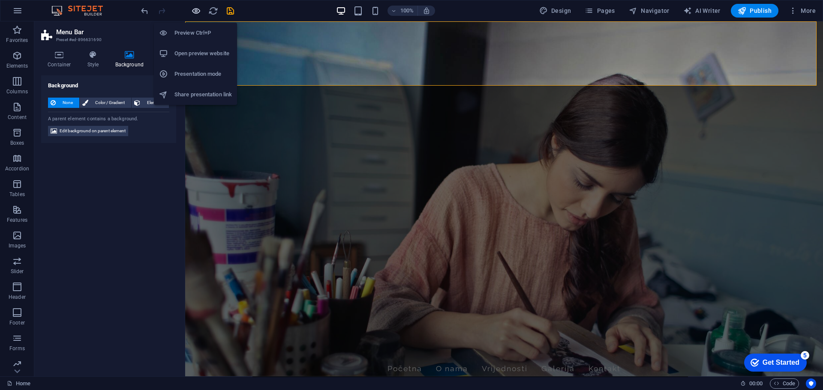
click at [196, 7] on icon "button" at bounding box center [196, 11] width 10 height 10
